Goal: Information Seeking & Learning: Understand process/instructions

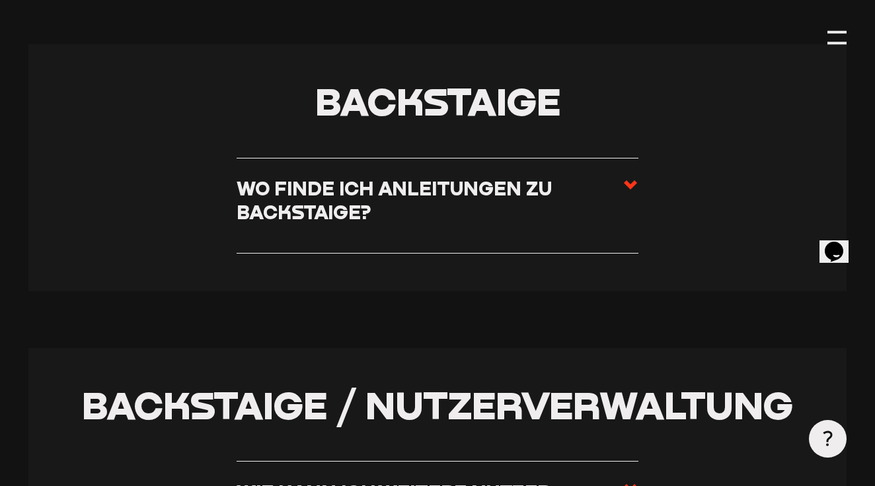
scroll to position [2633, 0]
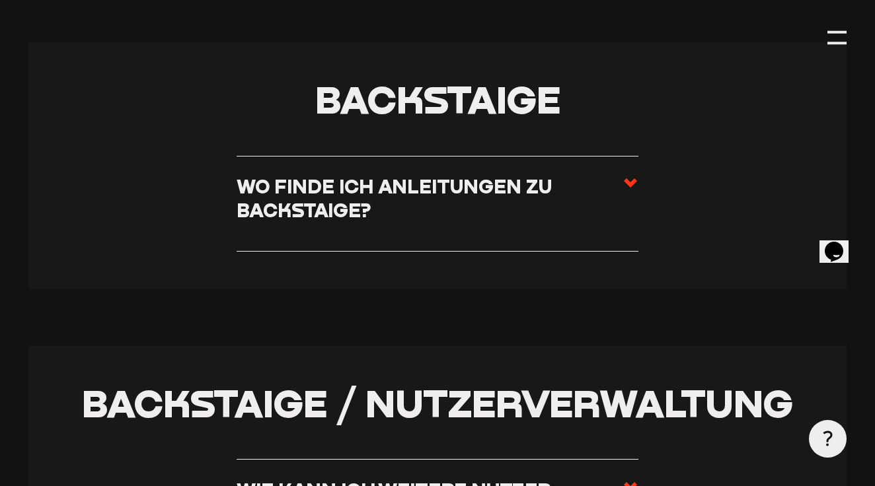
click at [627, 178] on use at bounding box center [630, 182] width 13 height 9
click at [0, 0] on input "Wo finde ich Anleitungen zu Backstaige?" at bounding box center [0, 0] width 0 height 0
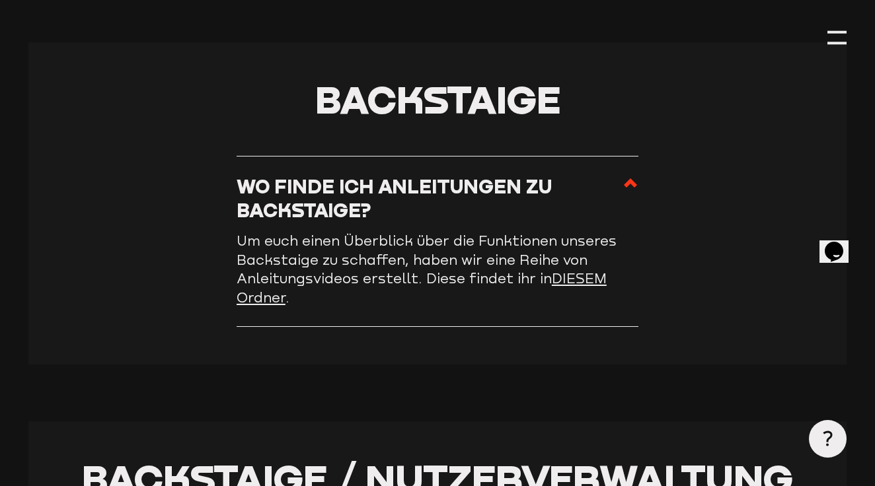
click at [573, 270] on link "DIESEM Ordner" at bounding box center [422, 288] width 370 height 36
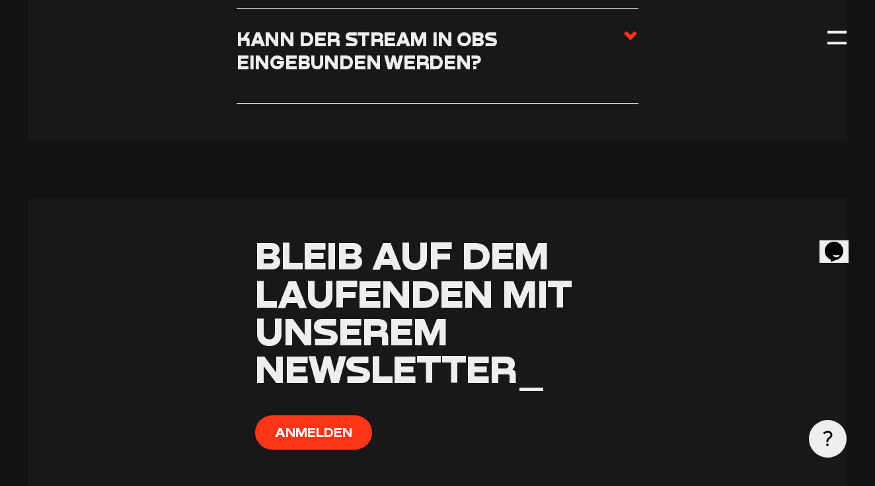
scroll to position [8438, 0]
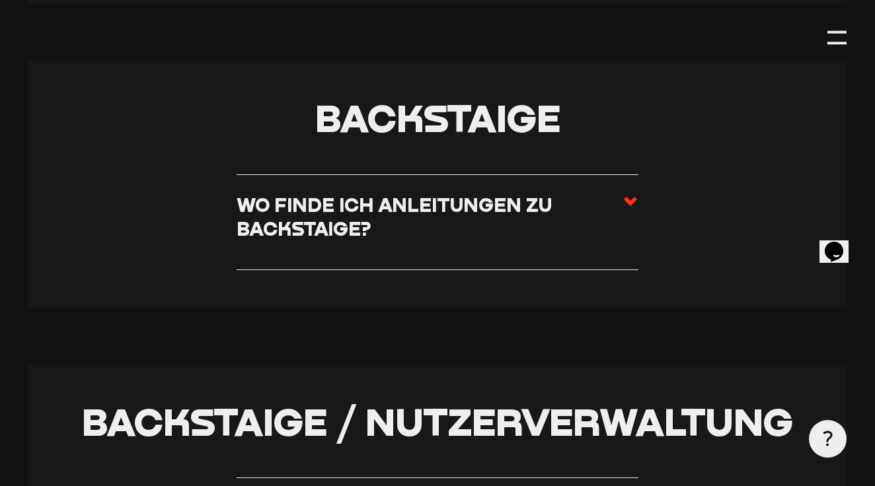
scroll to position [2585, 0]
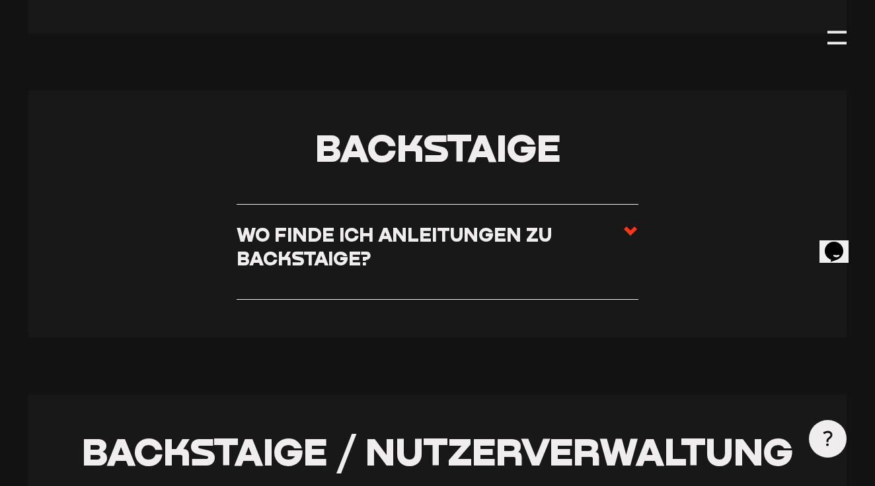
click at [646, 216] on section "Backstaige Wo finde ich Anleitungen zu Backstaige? Um euch einen Überblick über…" at bounding box center [437, 214] width 818 height 247
click at [633, 223] on icon at bounding box center [631, 231] width 16 height 16
click at [0, 0] on input "Wo finde ich Anleitungen zu Backstaige?" at bounding box center [0, 0] width 0 height 0
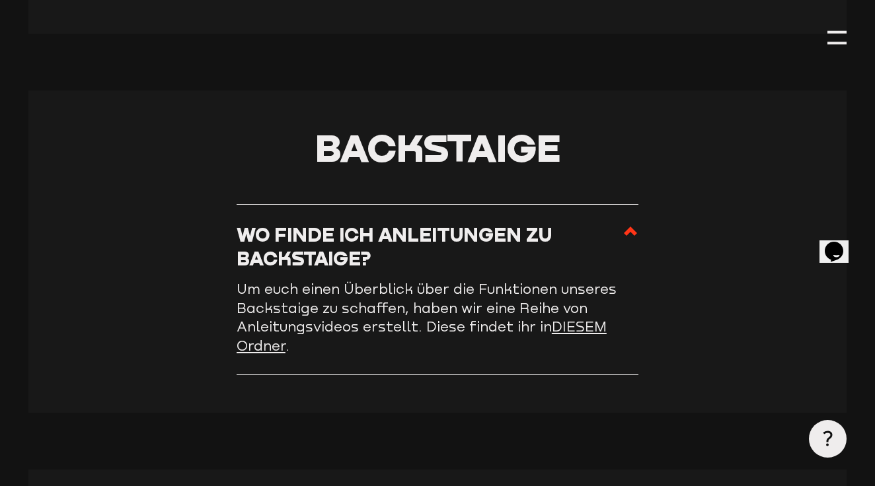
click at [594, 319] on link "DIESEM Ordner" at bounding box center [422, 337] width 370 height 36
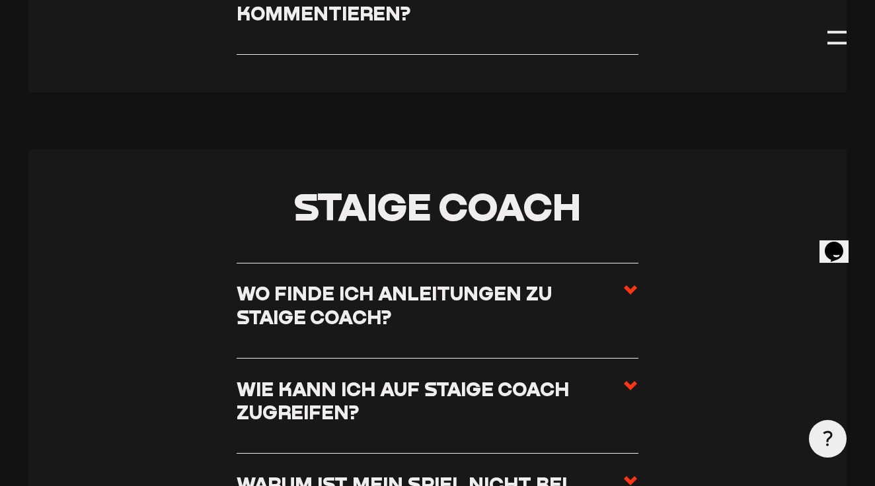
scroll to position [6603, 0]
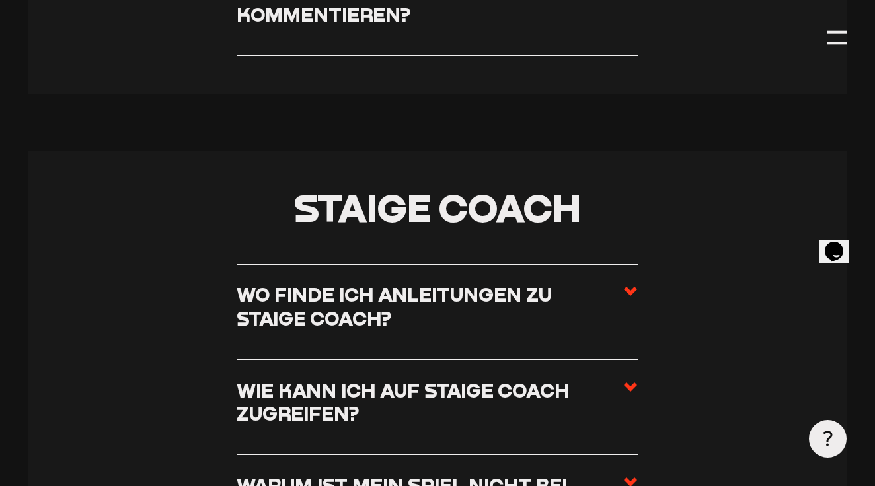
click at [635, 287] on use at bounding box center [630, 291] width 13 height 9
click at [0, 0] on input "Wo finde ich Anleitungen zu Staige Coach?" at bounding box center [0, 0] width 0 height 0
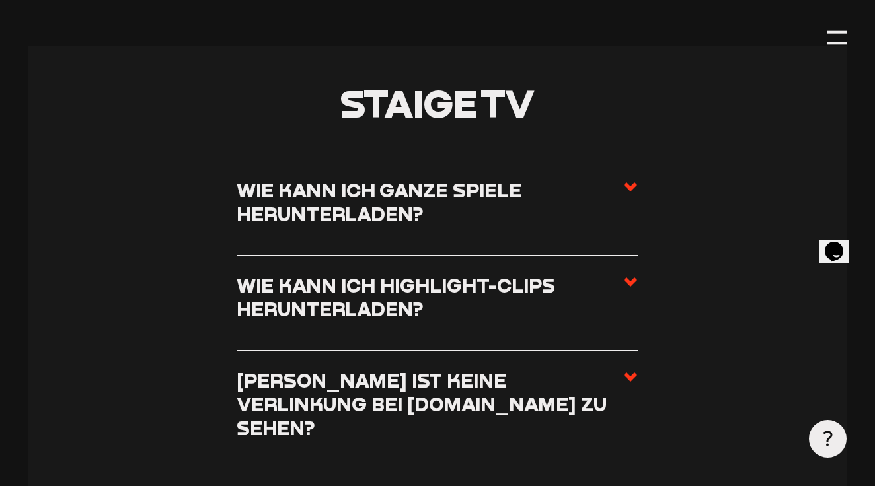
scroll to position [5617, 0]
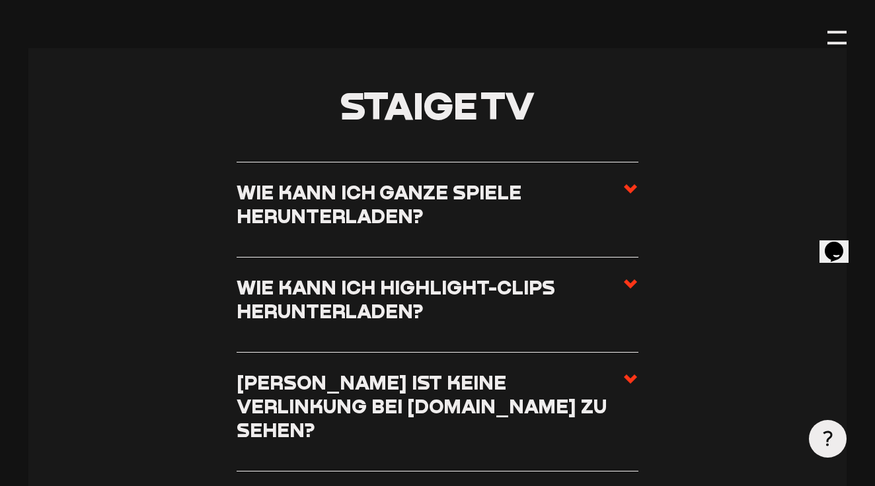
click at [629, 184] on use at bounding box center [630, 188] width 13 height 9
click at [0, 0] on input "Wie kann ich ganze Spiele herunterladen?" at bounding box center [0, 0] width 0 height 0
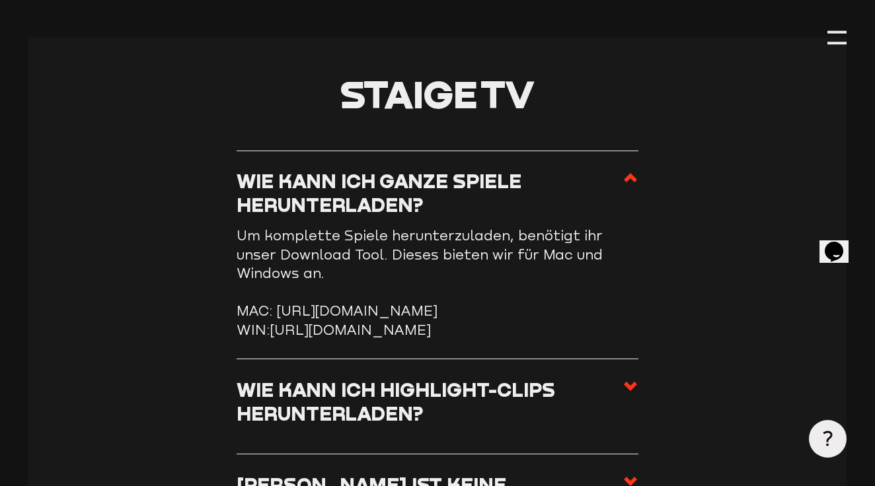
scroll to position [5639, 0]
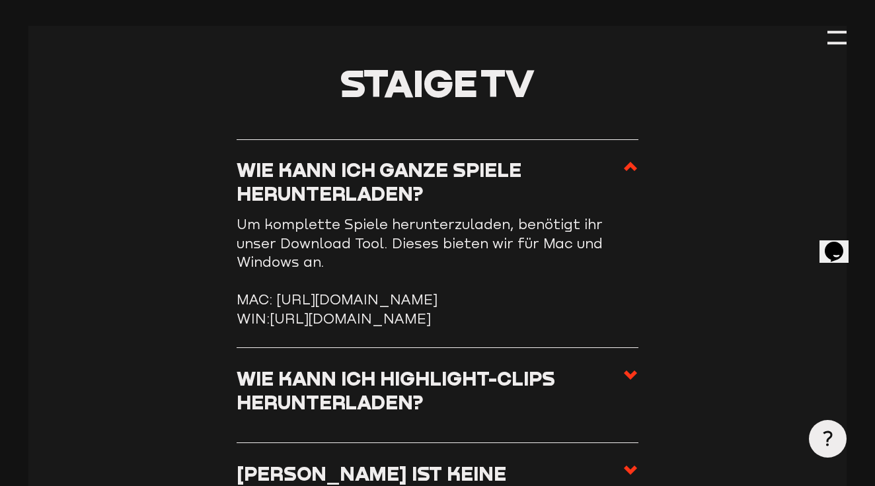
drag, startPoint x: 277, startPoint y: 233, endPoint x: 549, endPoint y: 291, distance: 277.9
click at [549, 291] on ul "MAC: https://storage.googleapis.com/sw-sc-public/software/staige-downloader-3.1…" at bounding box center [438, 310] width 402 height 38
copy ul "https://storage.googleapis.com/sw-sc-public/software/staige-downloader-3.1.0.dm…"
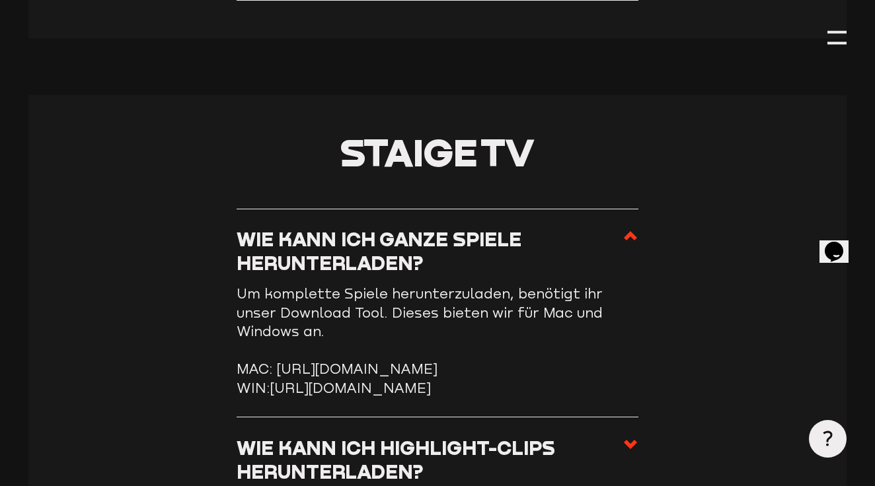
scroll to position [5381, 0]
